Goal: Find specific page/section: Find specific page/section

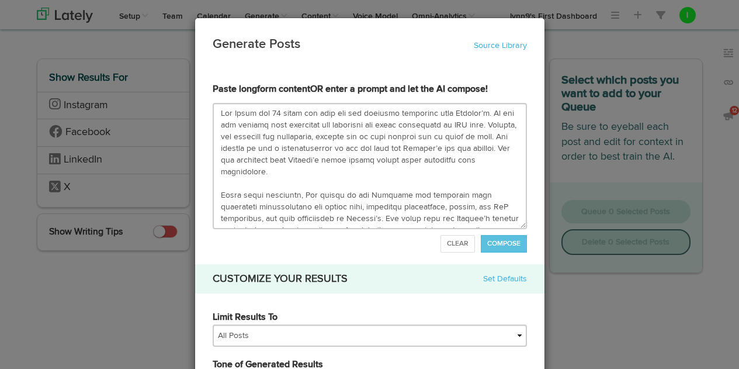
select select "natural"
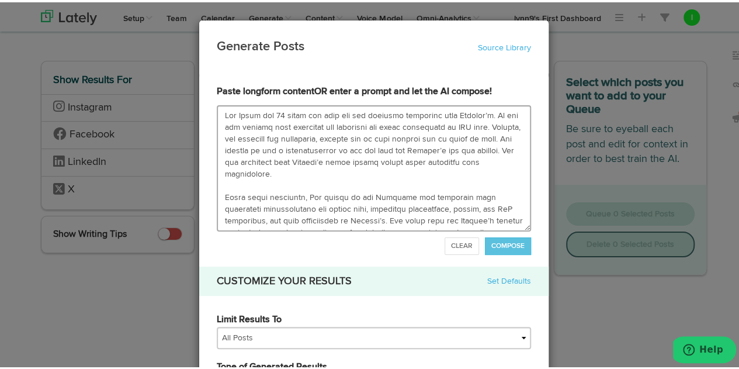
scroll to position [292, 0]
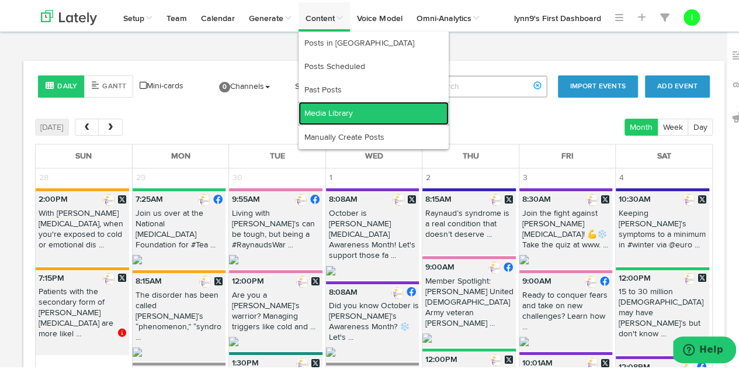
click at [317, 115] on link "Media Library" at bounding box center [374, 110] width 150 height 23
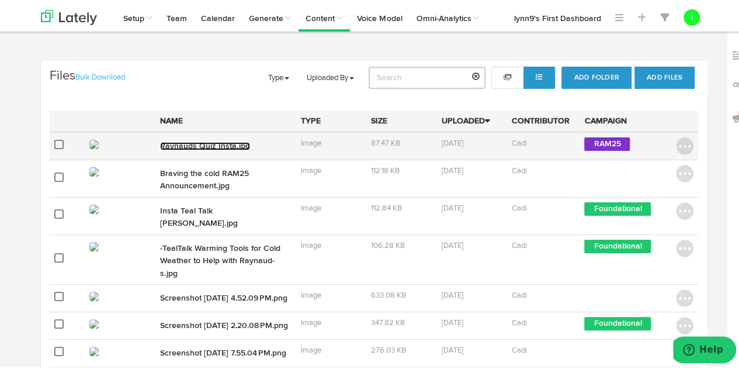
click at [224, 144] on link "Raynauds Quiz Insta.jpg" at bounding box center [205, 144] width 90 height 8
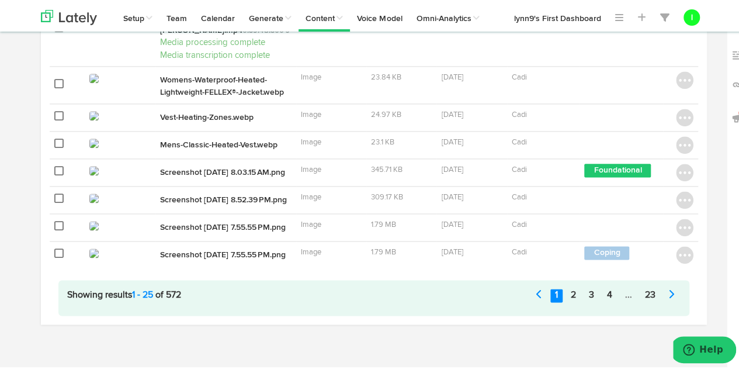
scroll to position [779, 0]
drag, startPoint x: 743, startPoint y: 100, endPoint x: 60, endPoint y: 6, distance: 689.4
click at [643, 293] on link "23" at bounding box center [650, 292] width 20 height 13
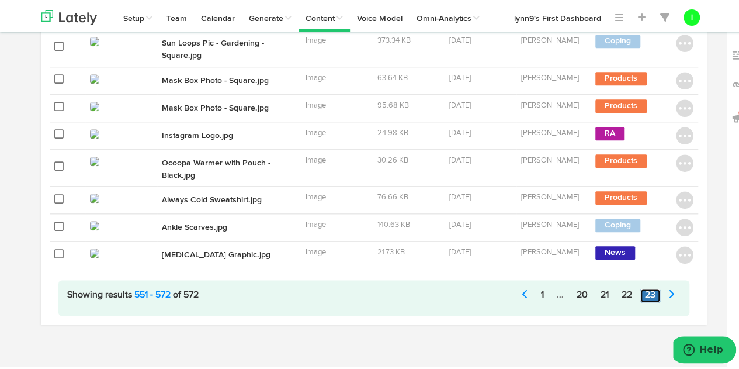
scroll to position [649, 0]
